Goal: Task Accomplishment & Management: Use online tool/utility

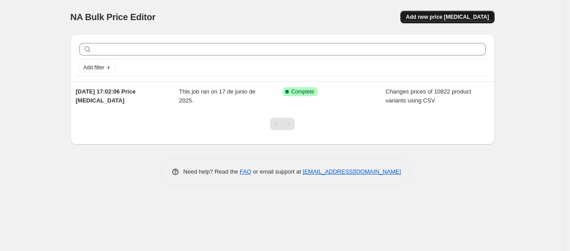
click at [437, 17] on span "Add new price [MEDICAL_DATA]" at bounding box center [447, 16] width 83 height 7
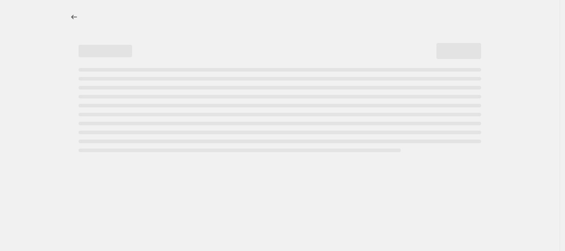
select select "percentage"
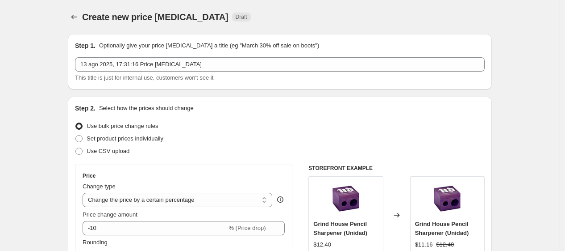
click at [192, 72] on div "13 ago 2025, 17:31:16 Price [MEDICAL_DATA] This title is just for internal use,…" at bounding box center [280, 69] width 410 height 25
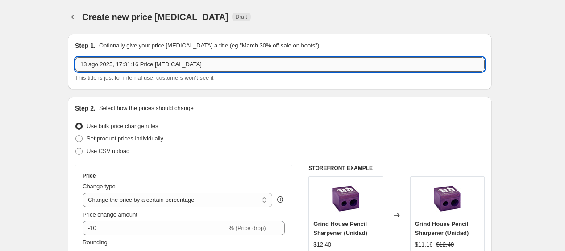
click at [192, 66] on input "13 ago 2025, 17:31:16 Price [MEDICAL_DATA]" at bounding box center [280, 64] width 410 height 14
click at [80, 63] on input "13 ago 2025, 17:31:16 Price [MEDICAL_DATA]" at bounding box center [280, 64] width 410 height 14
click at [125, 63] on input "Desctos Chane Fragancias 20%" at bounding box center [280, 64] width 410 height 14
click at [122, 65] on input "Desctos Chane Fragancias 20%" at bounding box center [280, 64] width 410 height 14
click at [166, 64] on input "Desctos Chane Fragancias 20%" at bounding box center [280, 64] width 410 height 14
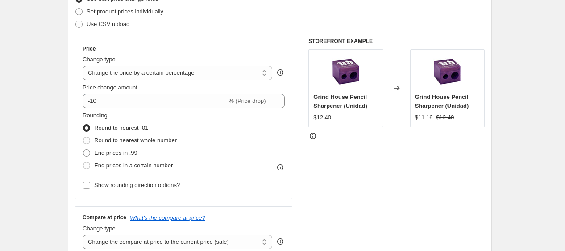
scroll to position [135, 0]
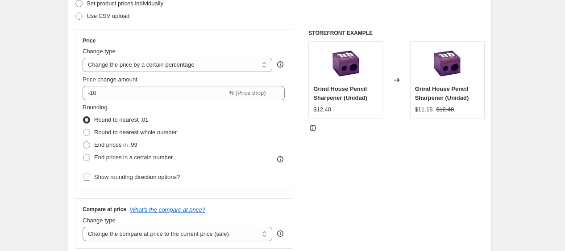
type input "Desctos Chanel Tratamiento y Maq 50%"
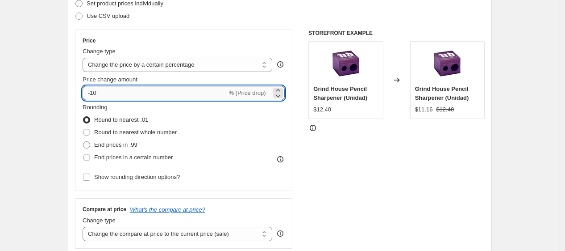
click at [116, 94] on input "-10" at bounding box center [155, 93] width 144 height 14
type input "-1"
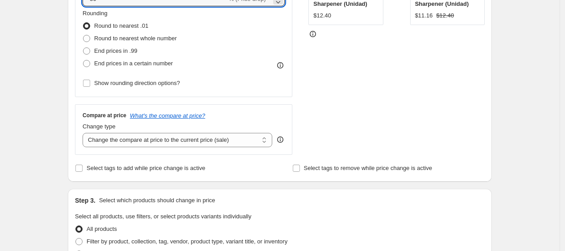
scroll to position [251, 0]
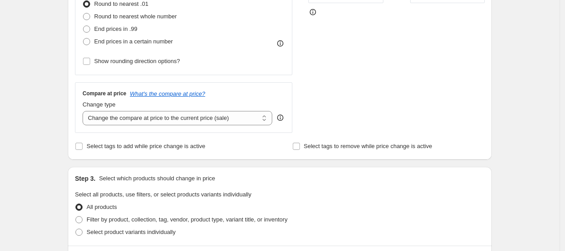
type input "-50"
